Goal: Task Accomplishment & Management: Complete application form

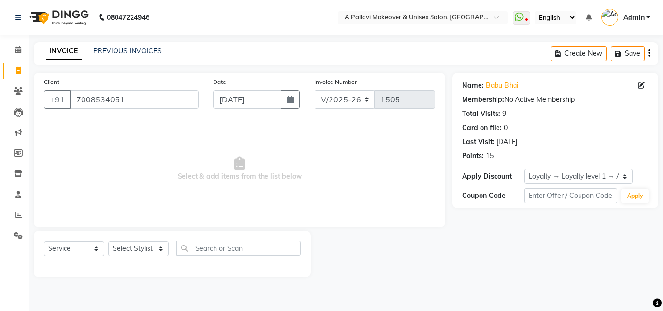
select select "3573"
select select "service"
select select "1: Object"
click at [143, 103] on input "7008534051" at bounding box center [134, 99] width 129 height 18
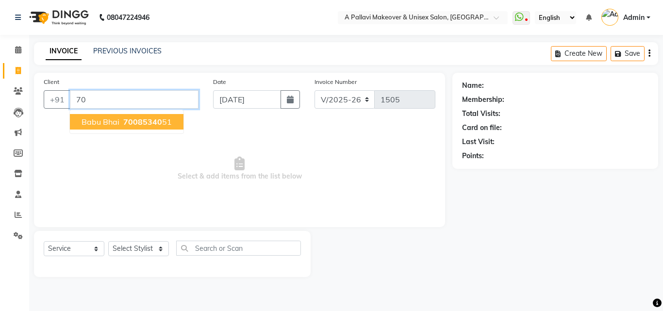
type input "7"
click at [128, 128] on button "[PERSON_NAME] 891734600 3" at bounding box center [139, 122] width 138 height 16
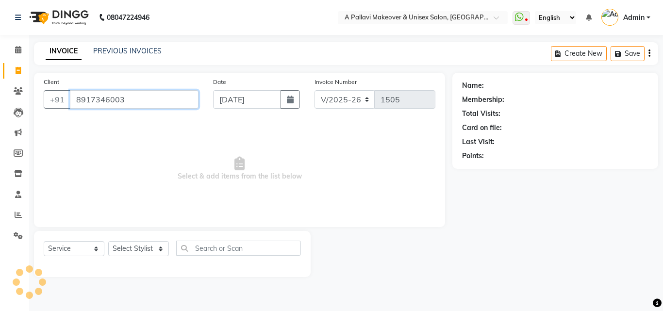
type input "8917346003"
select select "1: Object"
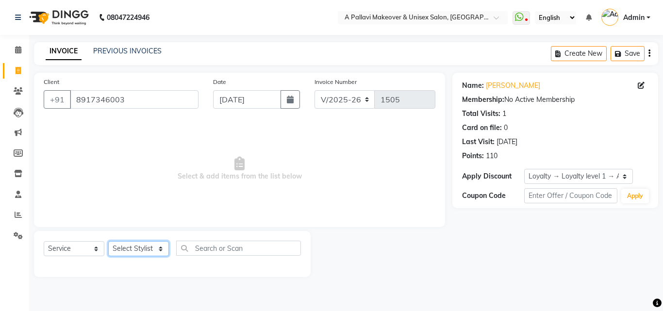
click at [142, 247] on select "Select Stylist [PERSON_NAME] A PALLAVI Archana [PERSON_NAME] [PERSON_NAME] [PER…" at bounding box center [138, 248] width 61 height 15
select select "54224"
click at [108, 241] on select "Select Stylist [PERSON_NAME] A PALLAVI Archana [PERSON_NAME] [PERSON_NAME] [PER…" at bounding box center [138, 248] width 61 height 15
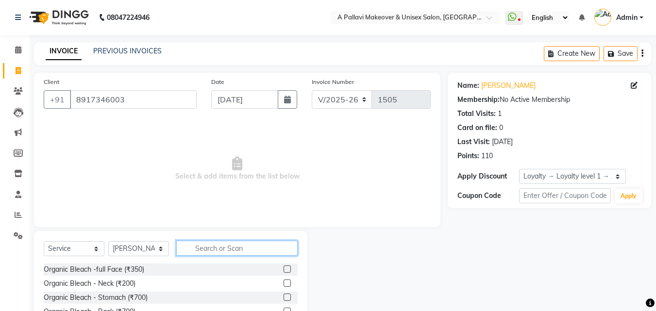
click at [234, 247] on input "text" at bounding box center [236, 248] width 121 height 15
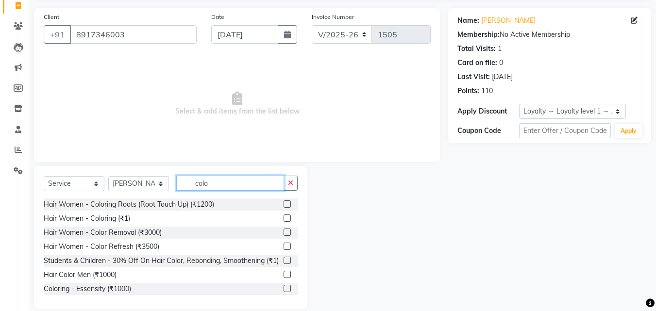
scroll to position [78, 0]
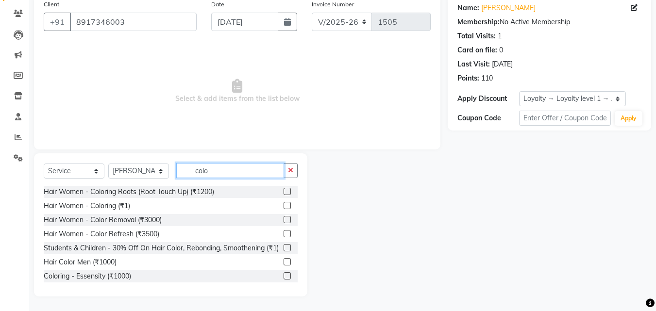
type input "colo"
click at [284, 205] on label at bounding box center [287, 205] width 7 height 7
click at [284, 205] on input "checkbox" at bounding box center [287, 206] width 6 height 6
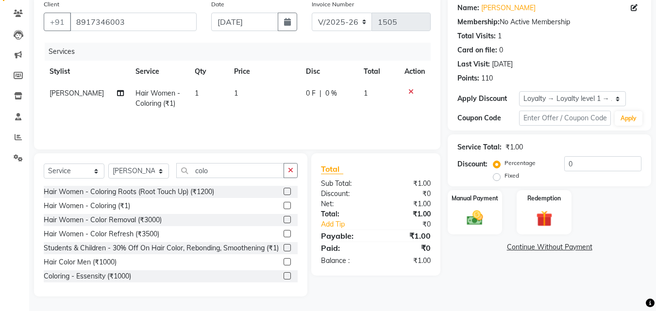
checkbox input "false"
click at [262, 104] on td "1" at bounding box center [264, 99] width 72 height 32
select select "54224"
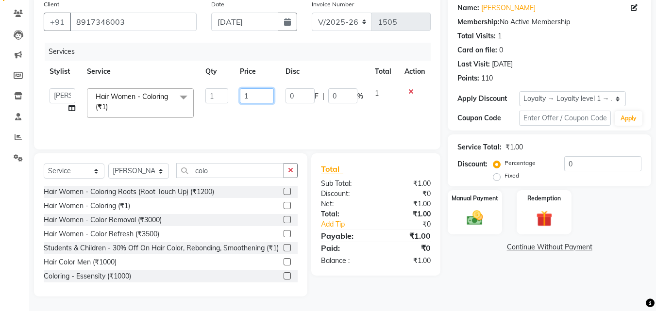
click at [261, 97] on input "1" at bounding box center [257, 95] width 34 height 15
type input "3500"
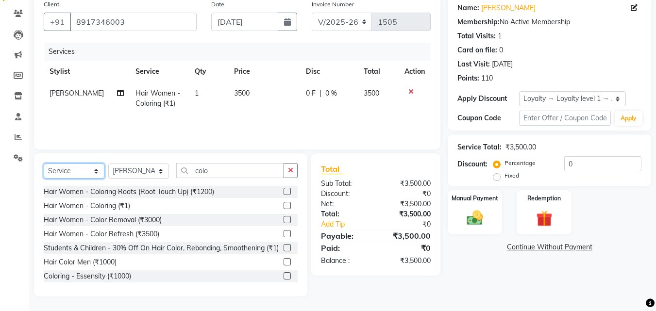
drag, startPoint x: 80, startPoint y: 172, endPoint x: 81, endPoint y: 178, distance: 5.9
click at [80, 172] on select "Select Service Product Membership Package Voucher Prepaid Gift Card" at bounding box center [74, 171] width 61 height 15
select select "product"
click at [44, 164] on select "Select Service Product Membership Package Voucher Prepaid Gift Card" at bounding box center [74, 171] width 61 height 15
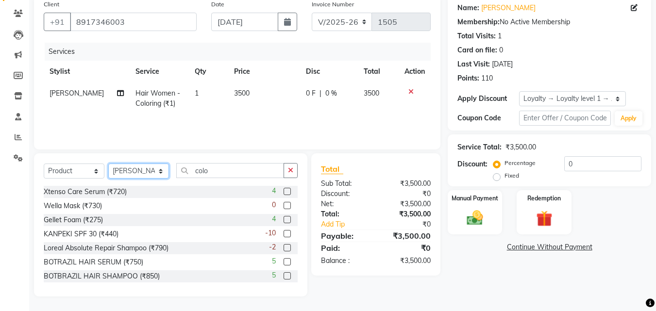
click at [158, 172] on select "Select Stylist [PERSON_NAME] A PALLAVI Archana [PERSON_NAME] [PERSON_NAME] [PER…" at bounding box center [138, 171] width 61 height 15
drag, startPoint x: 179, startPoint y: 225, endPoint x: 240, endPoint y: 199, distance: 66.6
click at [182, 224] on div "Gellet Foam (₹275) 4" at bounding box center [171, 220] width 254 height 12
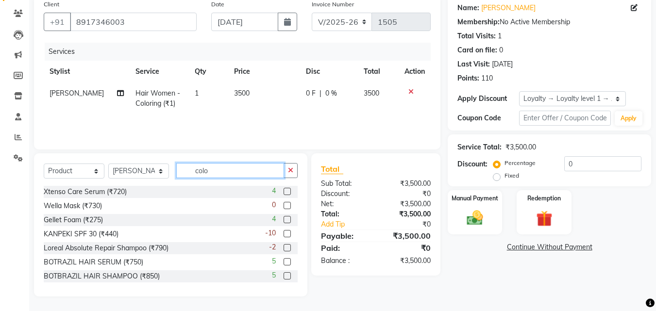
click at [251, 175] on input "colo" at bounding box center [230, 170] width 108 height 15
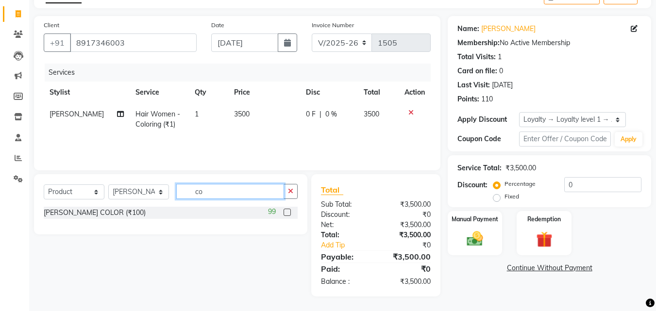
type input "c"
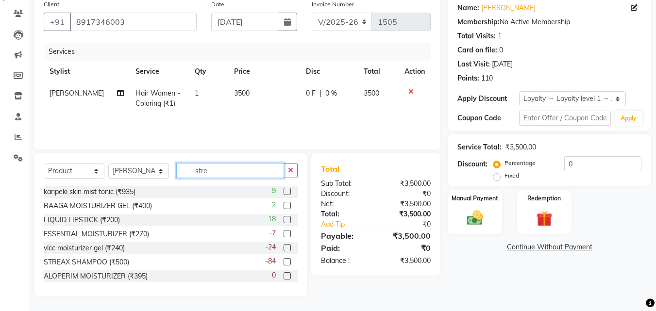
scroll to position [57, 0]
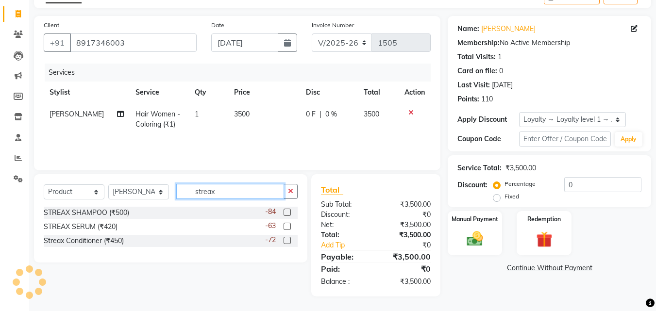
type input "streax"
click at [289, 240] on label at bounding box center [287, 240] width 7 height 7
click at [289, 240] on input "checkbox" at bounding box center [287, 241] width 6 height 6
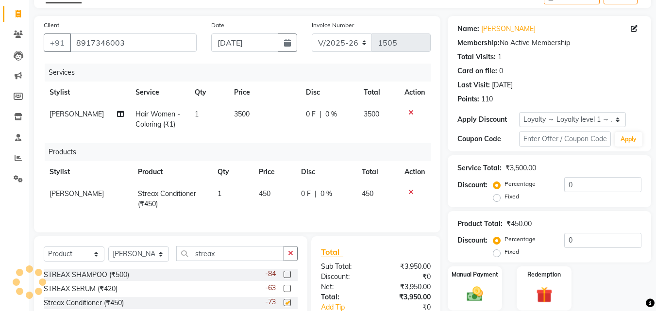
checkbox input "false"
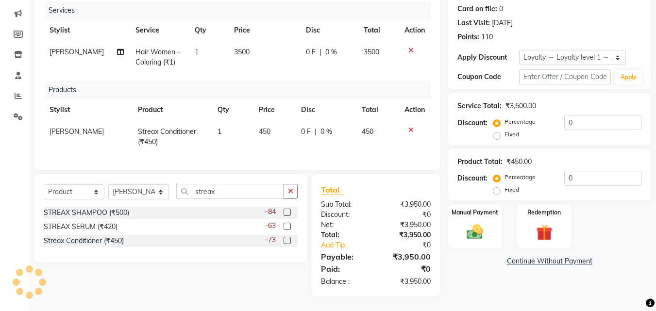
scroll to position [126, 0]
click at [248, 201] on div "Select Service Product Membership Package Voucher Prepaid Gift Card Select Styl…" at bounding box center [171, 195] width 254 height 23
click at [246, 191] on input "streax" at bounding box center [230, 191] width 108 height 15
type input "s"
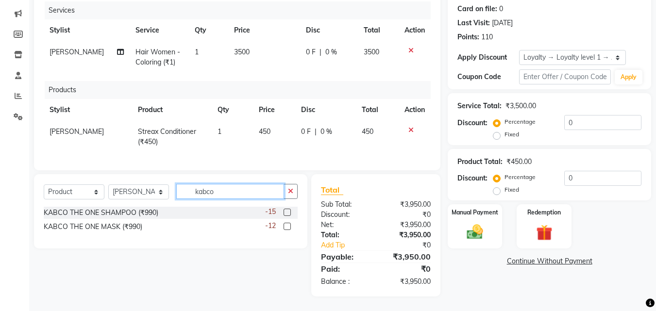
type input "kabco"
click at [288, 212] on label at bounding box center [287, 212] width 7 height 7
click at [288, 212] on input "checkbox" at bounding box center [287, 213] width 6 height 6
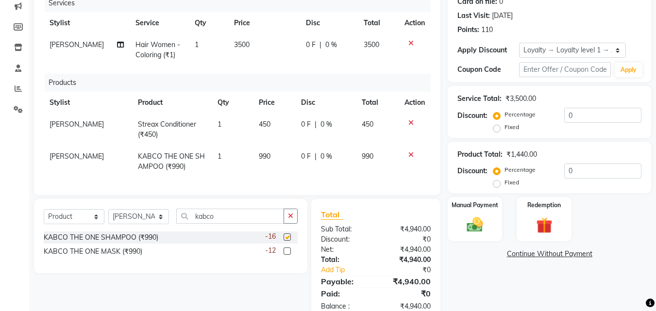
checkbox input "false"
click at [280, 120] on td "450" at bounding box center [274, 130] width 43 height 32
select select "54224"
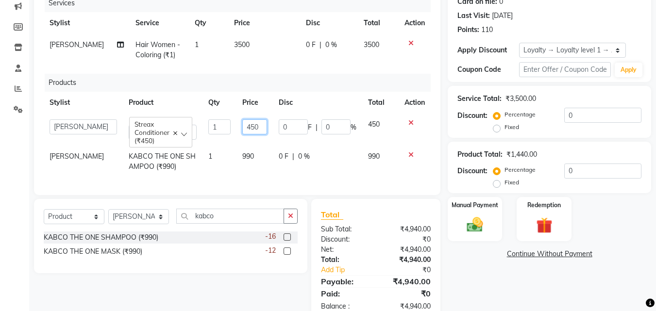
click at [259, 129] on input "450" at bounding box center [254, 126] width 25 height 15
type input "4"
type input "400"
click at [327, 165] on td "0 F | 0 %" at bounding box center [317, 162] width 89 height 32
select select "54224"
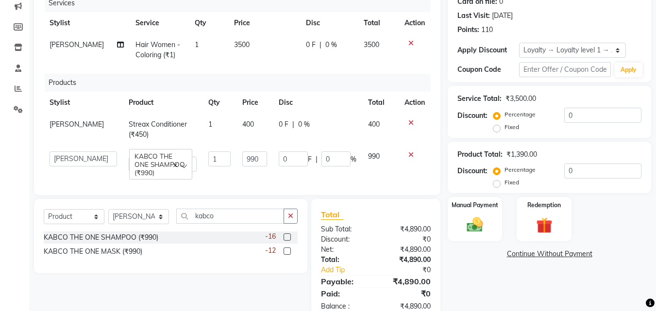
click at [496, 299] on div "Name: [PERSON_NAME] Membership: No Active Membership Total Visits: 1 Card on fi…" at bounding box center [553, 134] width 211 height 375
click at [483, 229] on img at bounding box center [474, 225] width 27 height 19
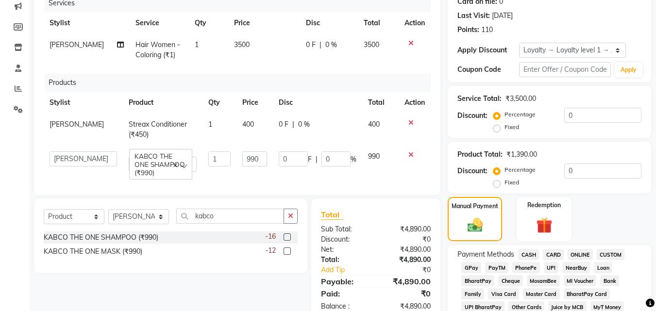
click at [591, 255] on span "ONLINE" at bounding box center [580, 254] width 25 height 11
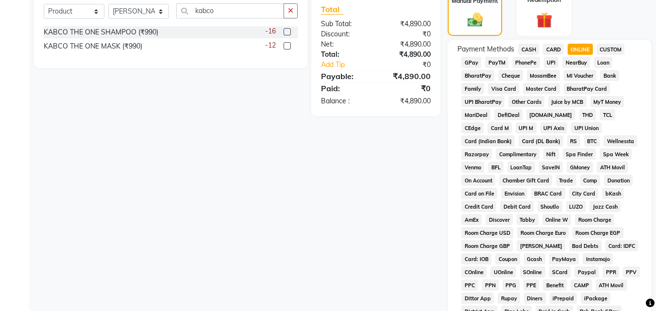
scroll to position [506, 0]
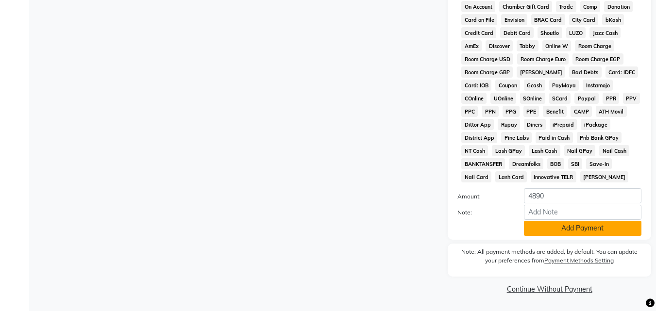
click at [561, 231] on button "Add Payment" at bounding box center [583, 228] width 118 height 15
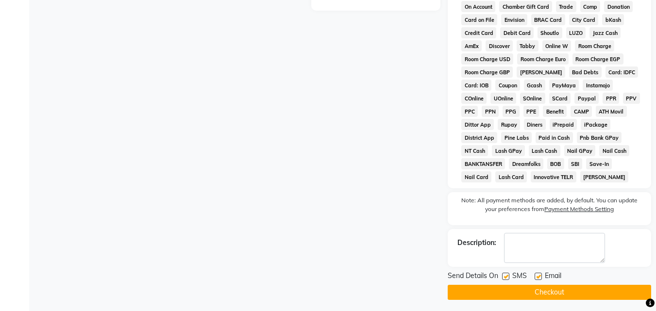
click at [505, 276] on label at bounding box center [505, 276] width 7 height 7
click at [505, 276] on input "checkbox" at bounding box center [505, 277] width 6 height 6
checkbox input "false"
click at [539, 278] on label at bounding box center [538, 276] width 7 height 7
click at [539, 278] on input "checkbox" at bounding box center [538, 277] width 6 height 6
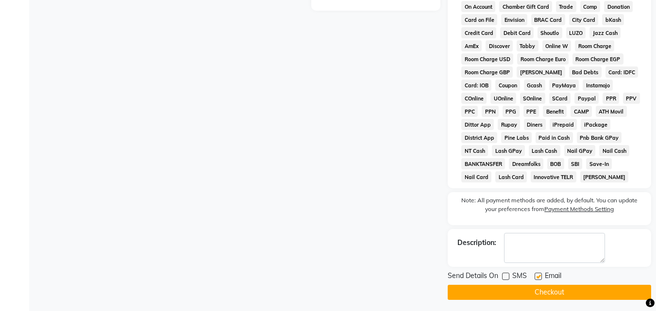
checkbox input "false"
click at [541, 291] on button "Checkout" at bounding box center [550, 292] width 204 height 15
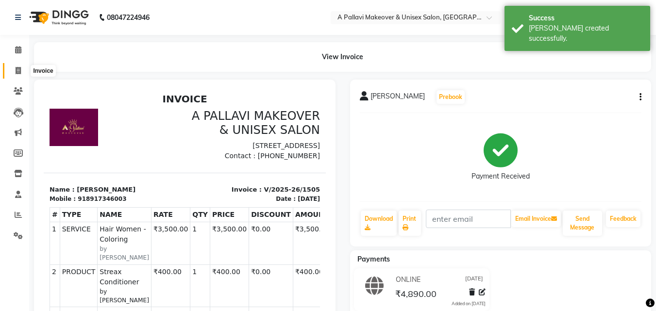
click at [14, 66] on span at bounding box center [18, 71] width 17 height 11
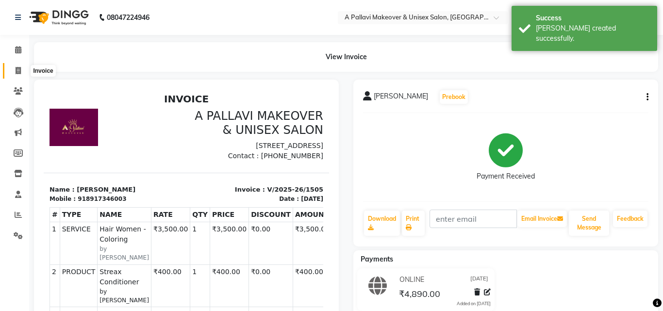
select select "service"
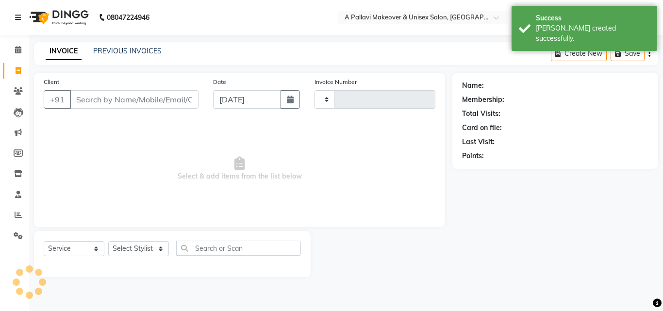
type input "1506"
select select "3573"
click at [131, 45] on div "INVOICE PREVIOUS INVOICES Create New Save" at bounding box center [346, 53] width 625 height 23
